Goal: Information Seeking & Learning: Learn about a topic

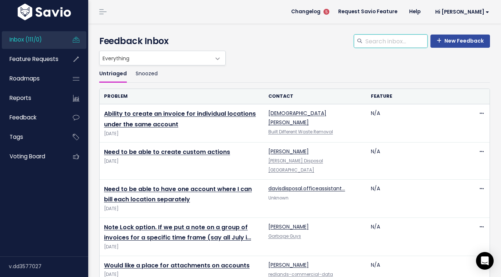
click at [365, 48] on input "search" at bounding box center [396, 41] width 63 height 13
type input "keri"
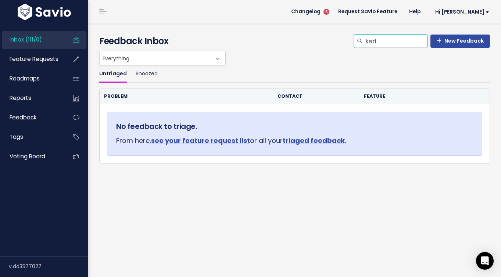
drag, startPoint x: 353, startPoint y: 60, endPoint x: 318, endPoint y: 64, distance: 34.8
click at [318, 51] on div "New Feedback keri Feedback Inbox" at bounding box center [295, 43] width 402 height 16
drag, startPoint x: 352, startPoint y: 59, endPoint x: 337, endPoint y: 59, distance: 15.8
click at [337, 51] on div "New Feedback keri Feedback Inbox" at bounding box center [295, 43] width 402 height 16
type input "invoice date"
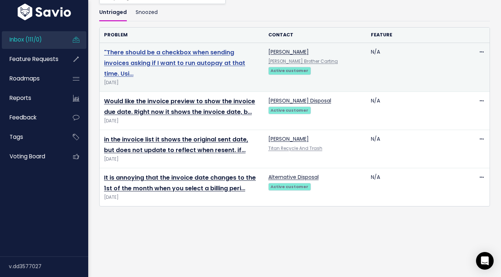
scroll to position [120, 0]
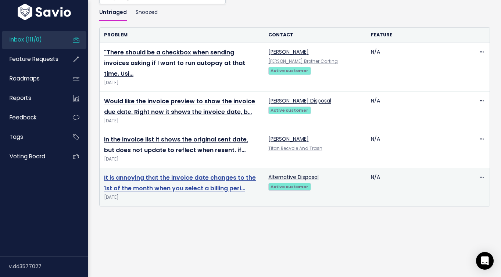
click at [191, 178] on link "It is annoying that the invoice date changes to the 1st of the month when you s…" at bounding box center [180, 183] width 152 height 19
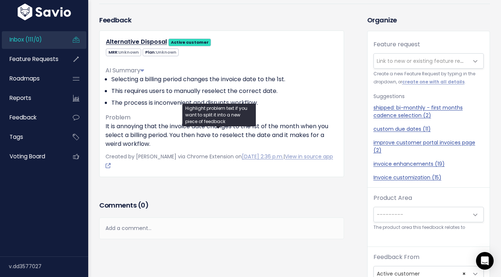
scroll to position [56, 0]
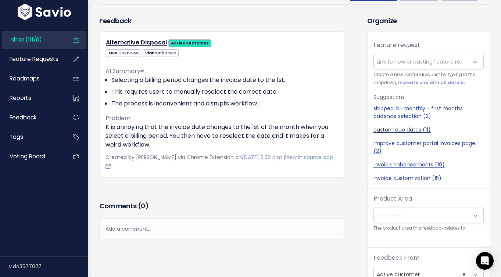
click at [398, 134] on link "custom due dates (11)" at bounding box center [429, 130] width 110 height 8
select select "43138"
click at [406, 134] on link "custom due dates (11)" at bounding box center [429, 130] width 110 height 8
click at [442, 134] on link "custom due dates (11)" at bounding box center [429, 130] width 110 height 8
click at [405, 179] on div "shipped: bi-monthly - first months cadence selection (2) custom due dates (11) …" at bounding box center [429, 144] width 110 height 78
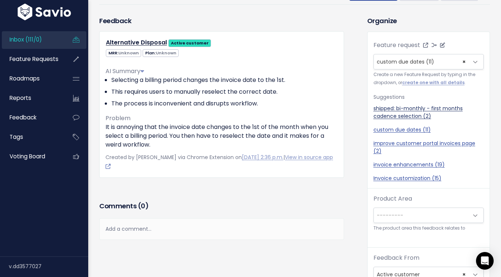
scroll to position [0, 0]
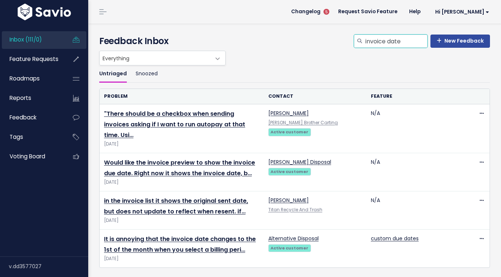
drag, startPoint x: 384, startPoint y: 56, endPoint x: 280, endPoint y: 66, distance: 104.6
click at [280, 67] on div "Time to Triage Nice work! Click the Feedback you just entered. We're going to T…" at bounding box center [295, 175] width 402 height 303
type input "i"
type input "custom due dates"
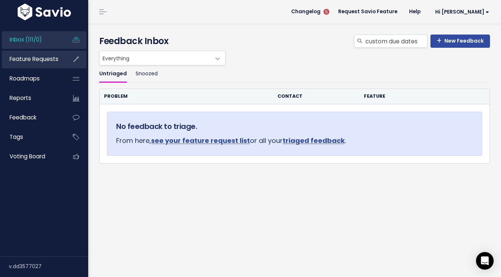
click at [47, 63] on span "Feature Requests" at bounding box center [34, 59] width 49 height 8
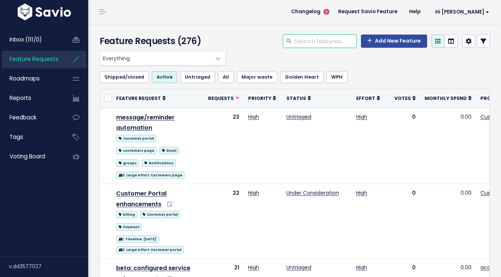
click at [294, 48] on input "search" at bounding box center [325, 41] width 63 height 13
type input "due date"
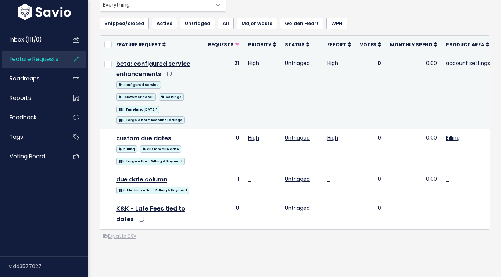
scroll to position [61, 0]
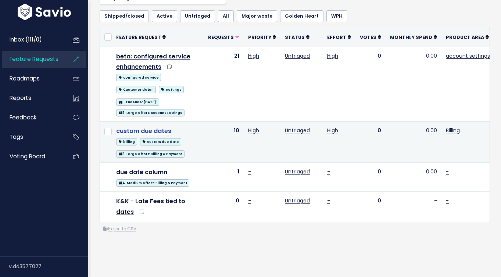
click at [159, 135] on link "custom due dates" at bounding box center [143, 131] width 55 height 8
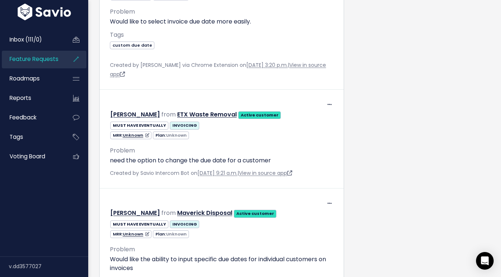
scroll to position [857, 0]
